Goal: Browse casually: Explore the website without a specific task or goal

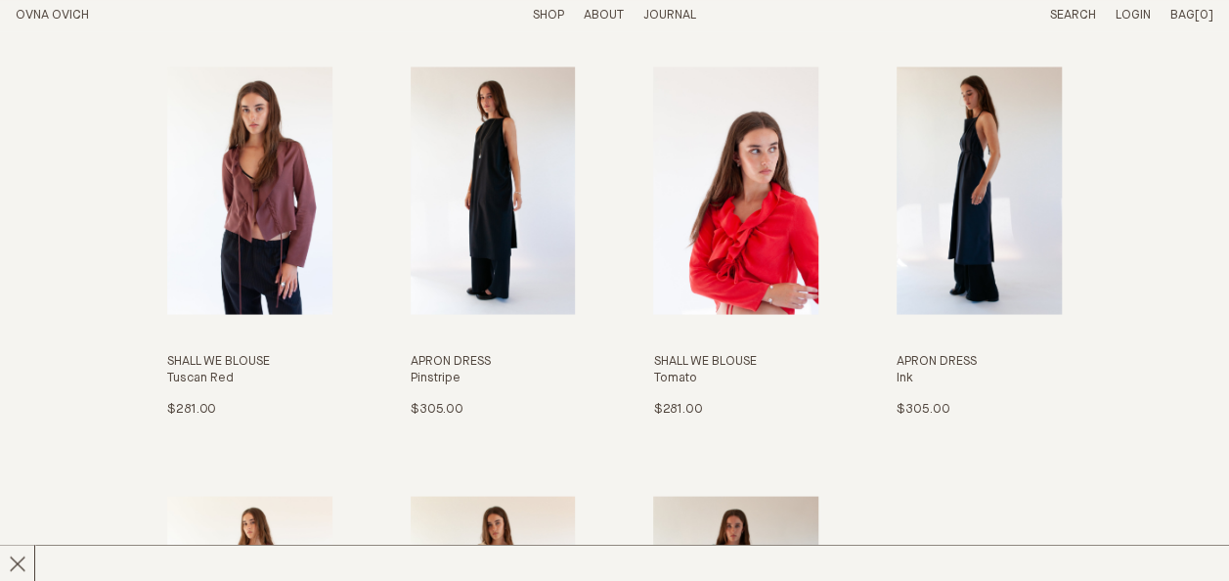
scroll to position [1759, 0]
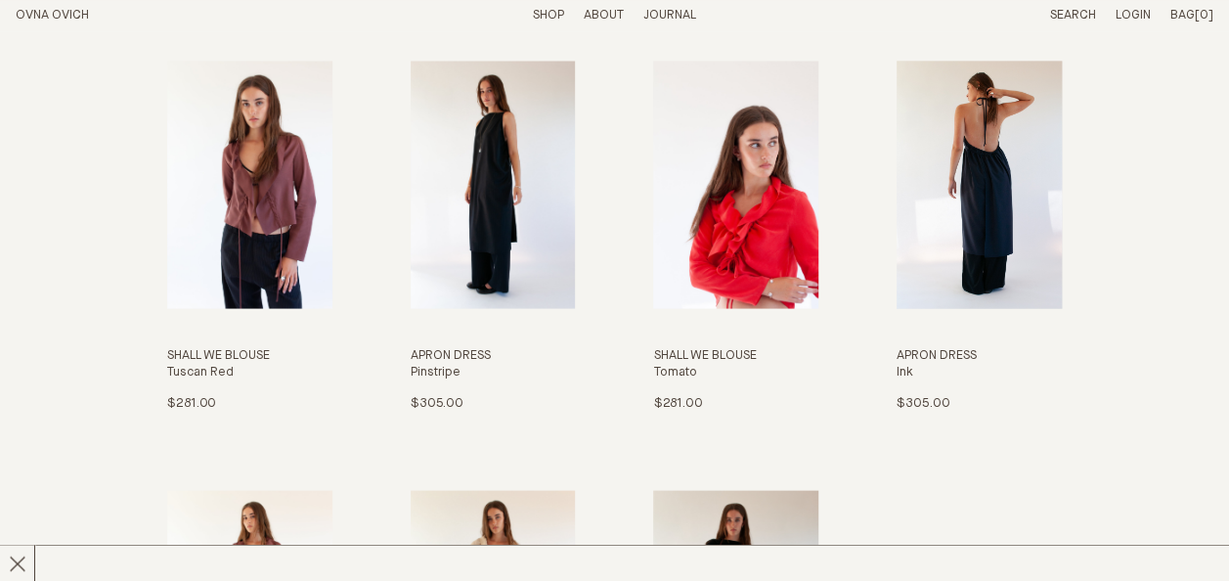
click at [983, 108] on img "Apron Dress" at bounding box center [978, 184] width 165 height 247
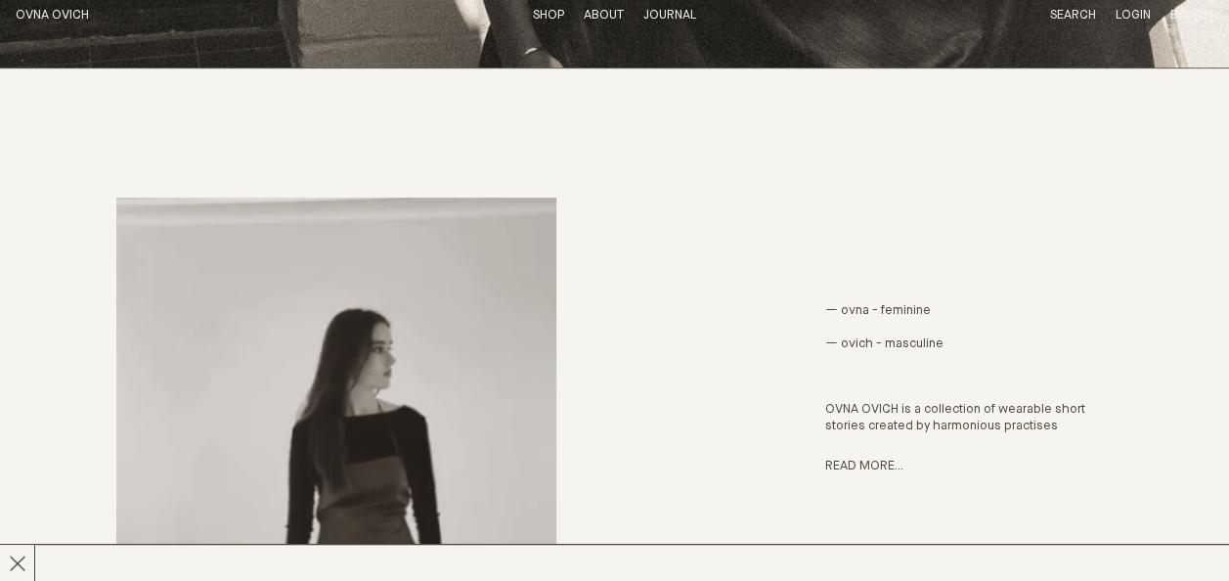
scroll to position [405, 0]
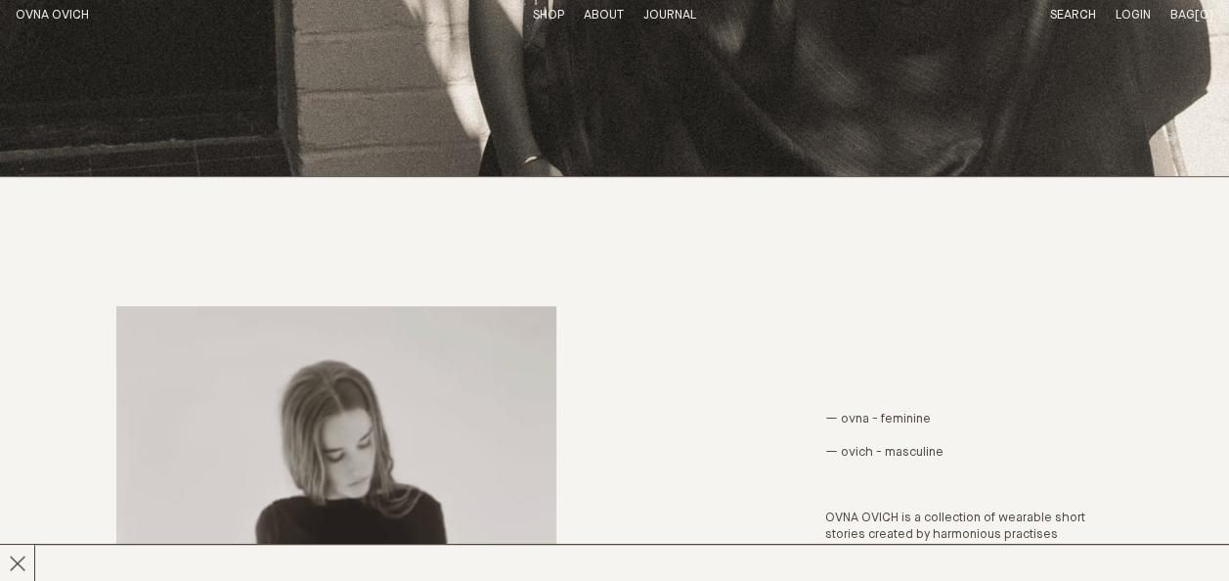
click at [538, 11] on link "Shop" at bounding box center [548, 15] width 31 height 13
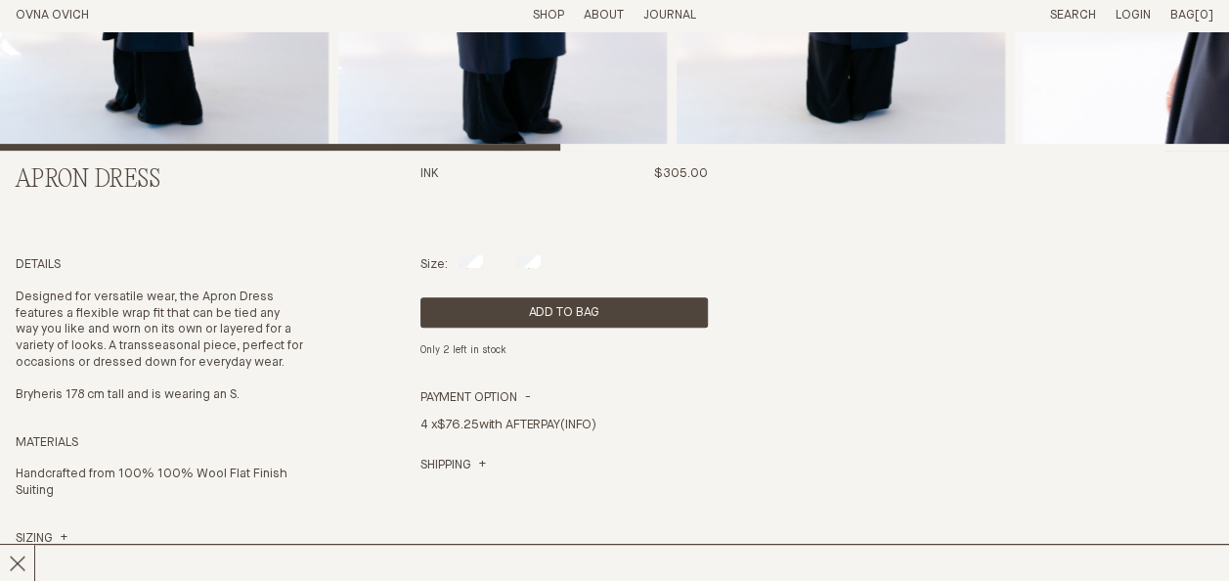
scroll to position [378, 0]
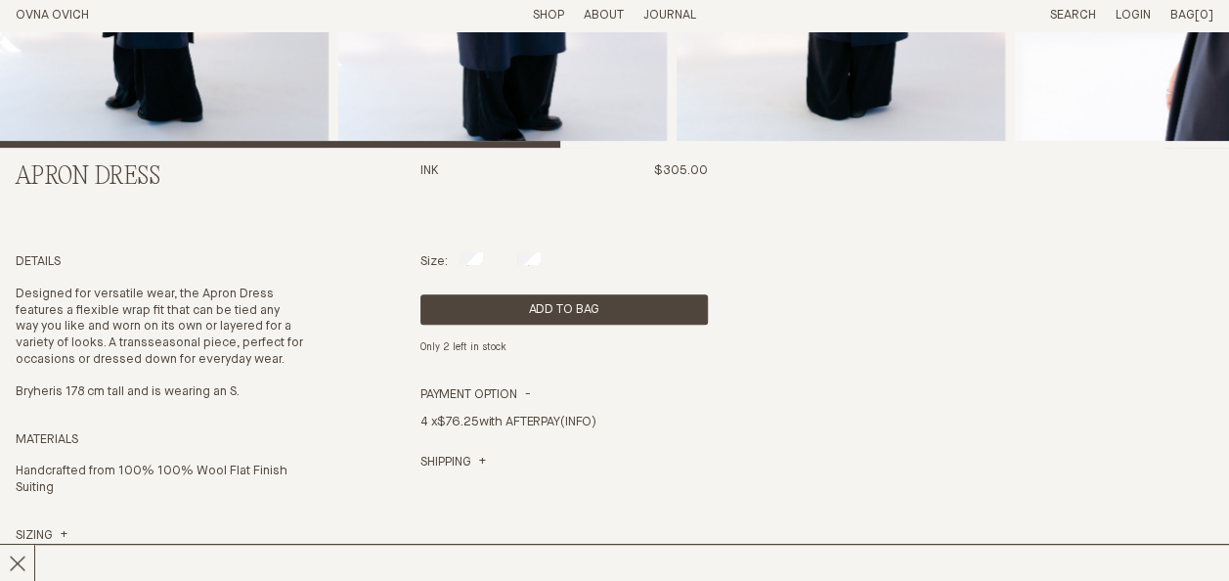
click at [223, 286] on p "Designed for versatile wear, the Apron Dress features a flexible wrap fit that …" at bounding box center [159, 327] width 287 height 82
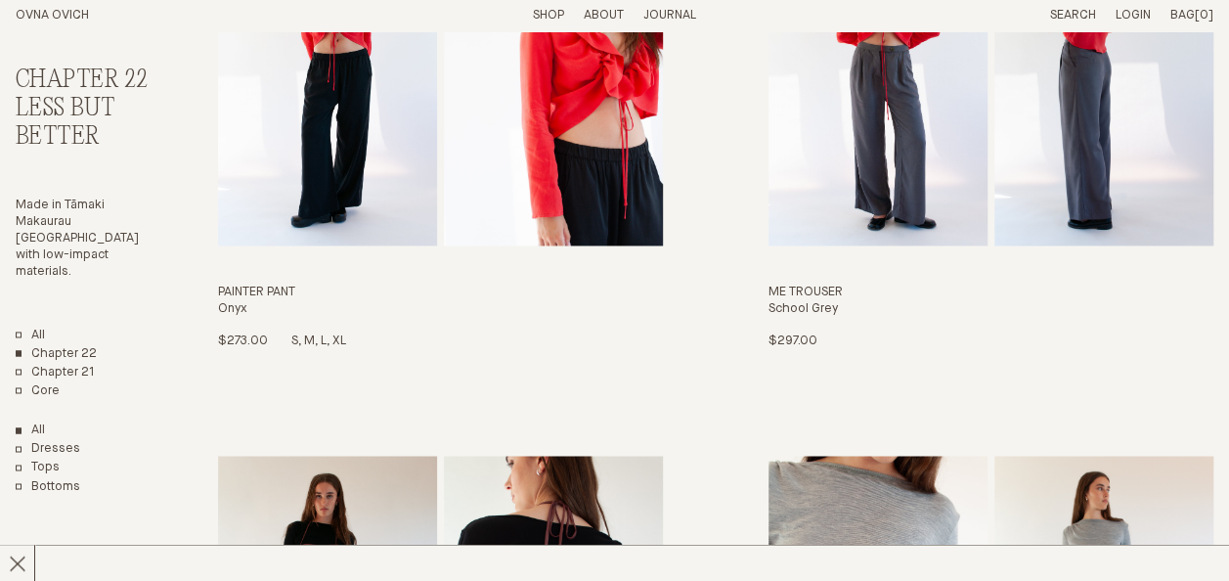
scroll to position [1369, 0]
click at [419, 215] on img "Painter Pant" at bounding box center [327, 79] width 219 height 333
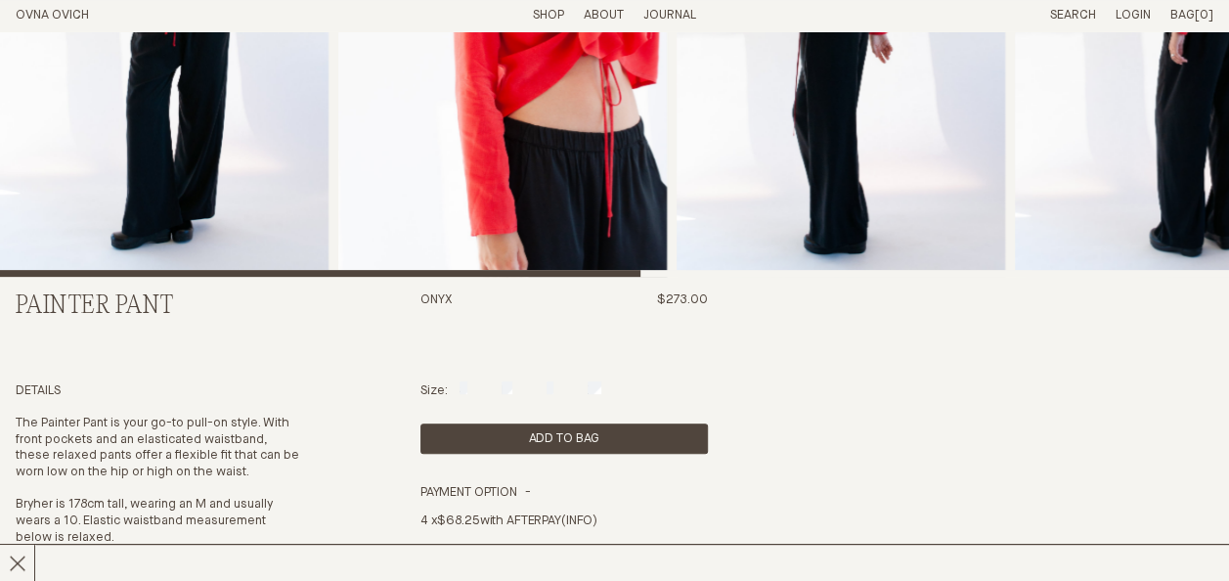
scroll to position [326, 0]
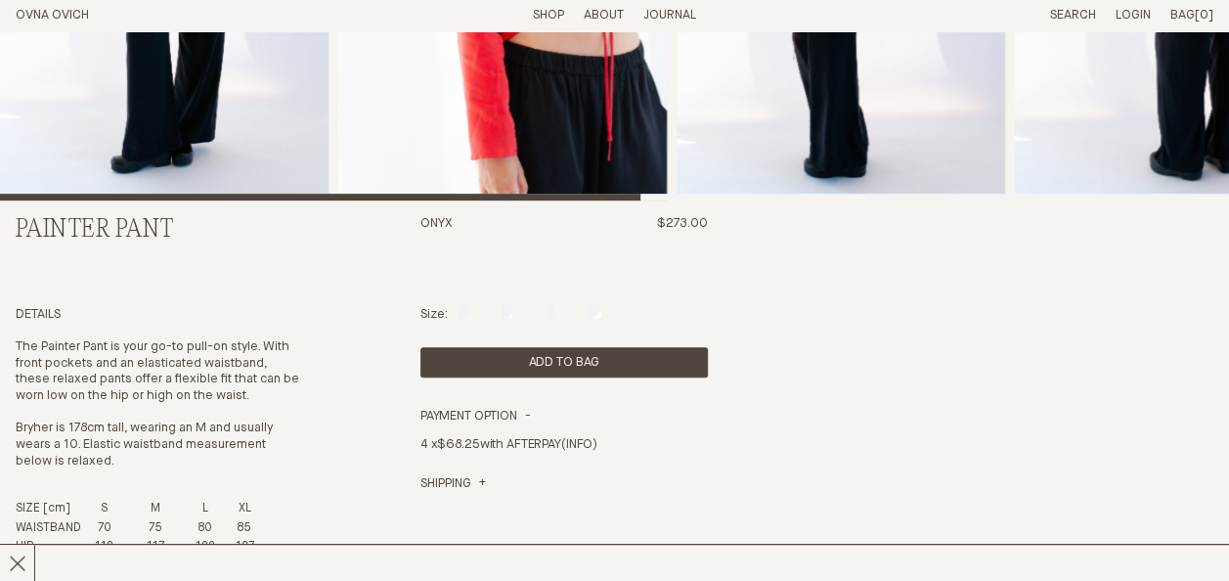
click at [252, 334] on div "Details The Painter Pant is your go-to pull-on style. With front pockets and an…" at bounding box center [159, 468] width 287 height 323
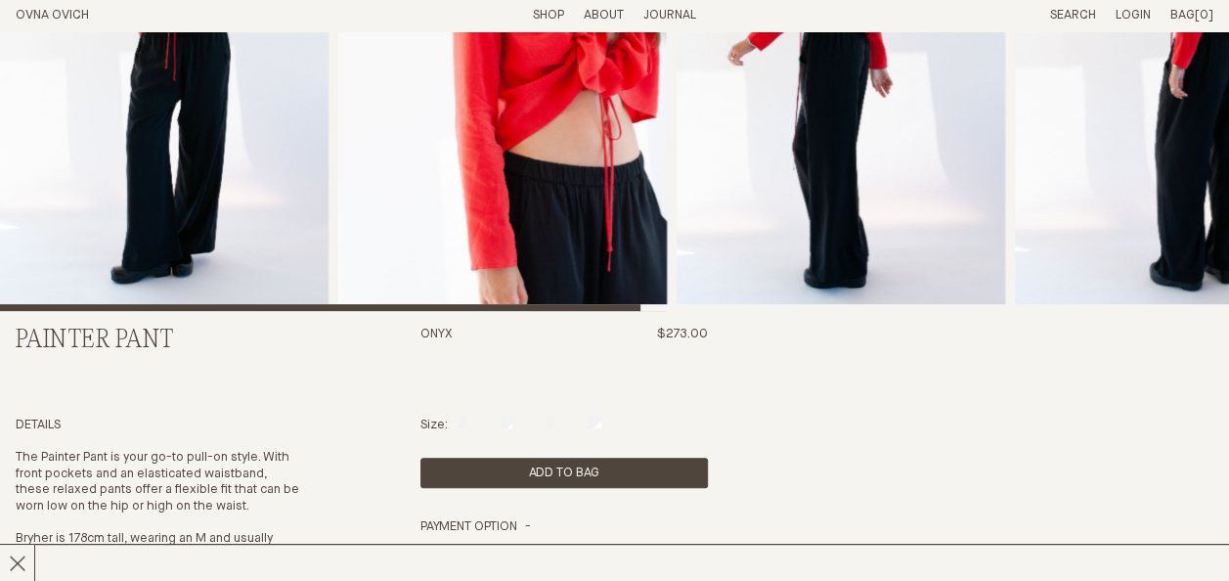
scroll to position [209, 0]
